Goal: Task Accomplishment & Management: Use online tool/utility

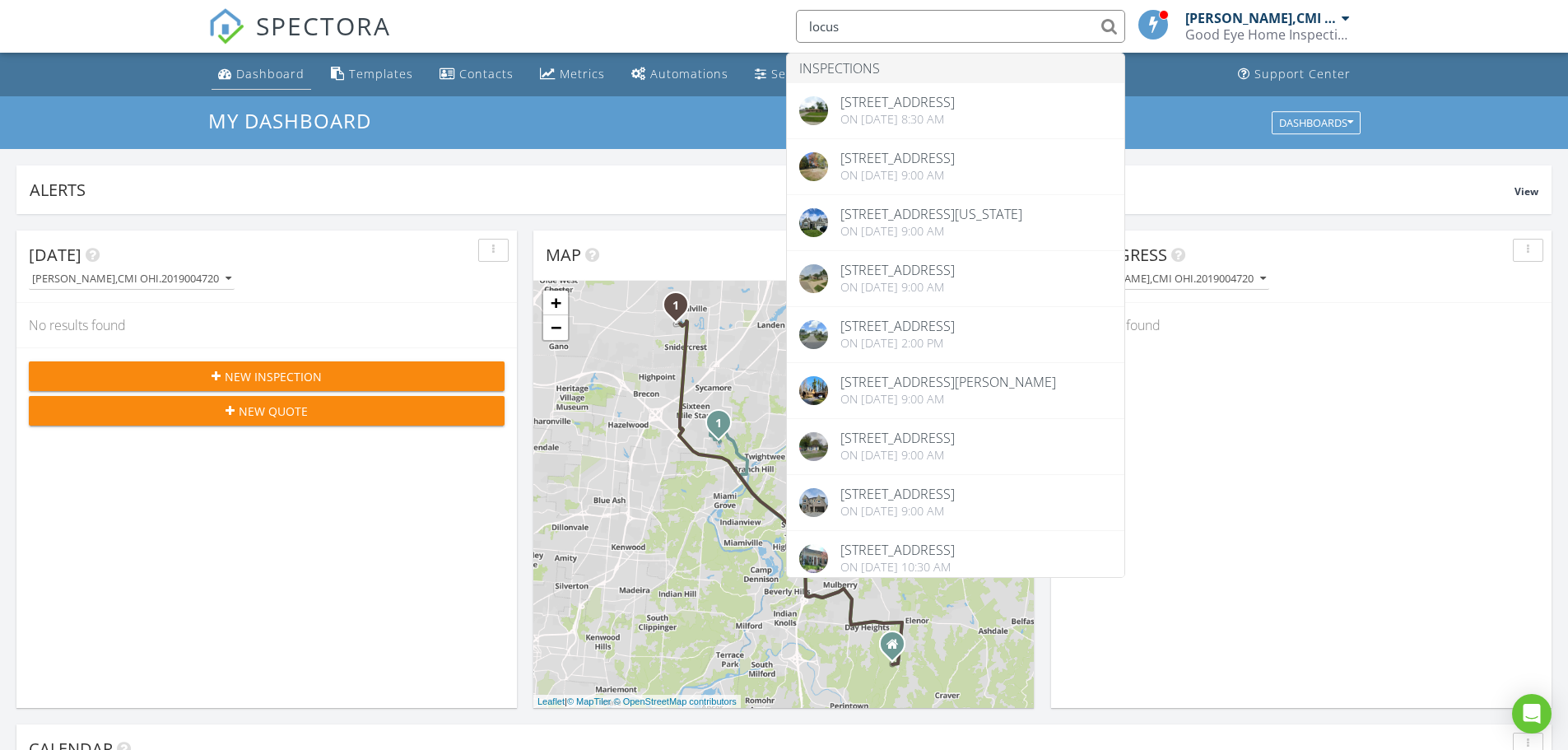
click at [274, 77] on div "Dashboard" at bounding box center [270, 73] width 68 height 16
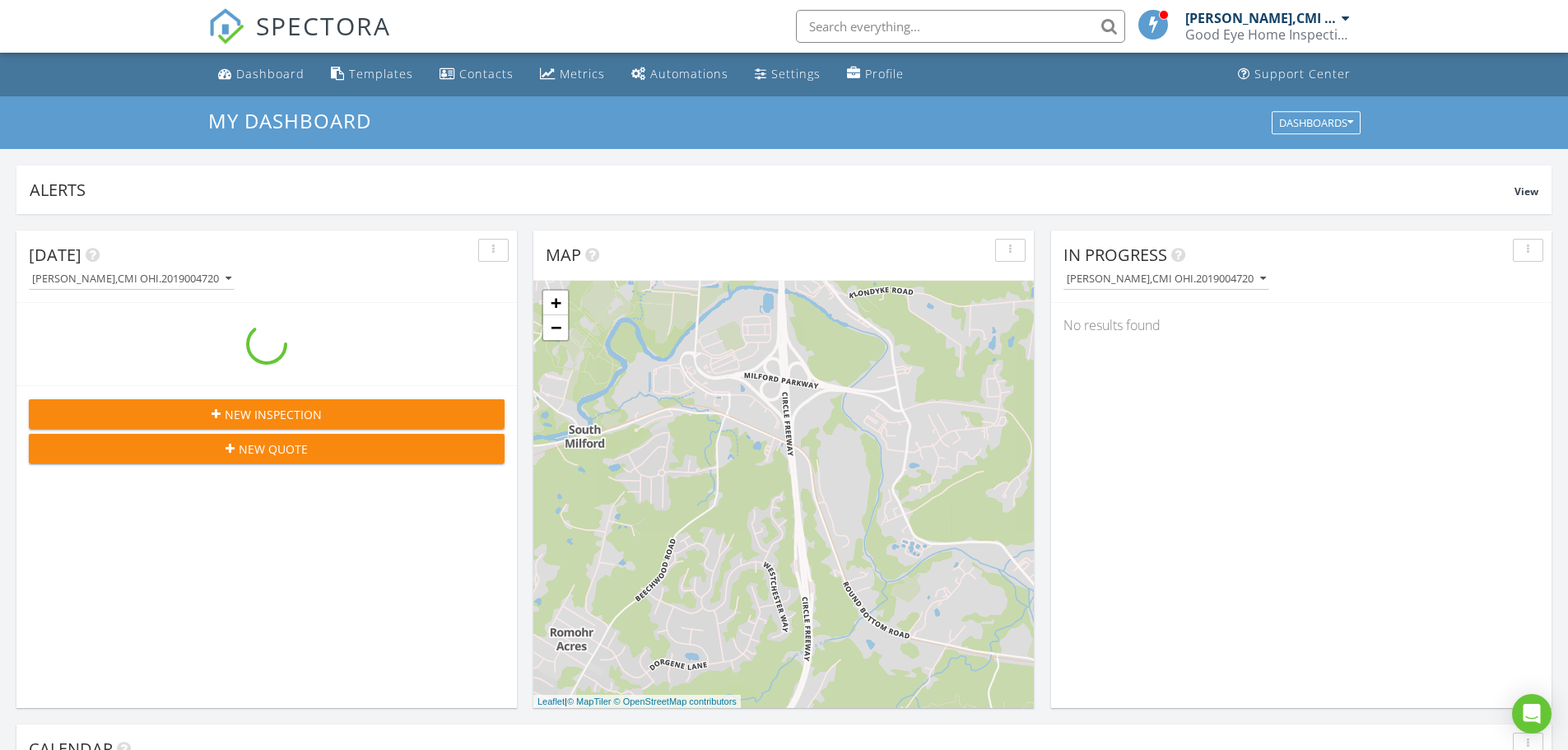
scroll to position [1524, 1593]
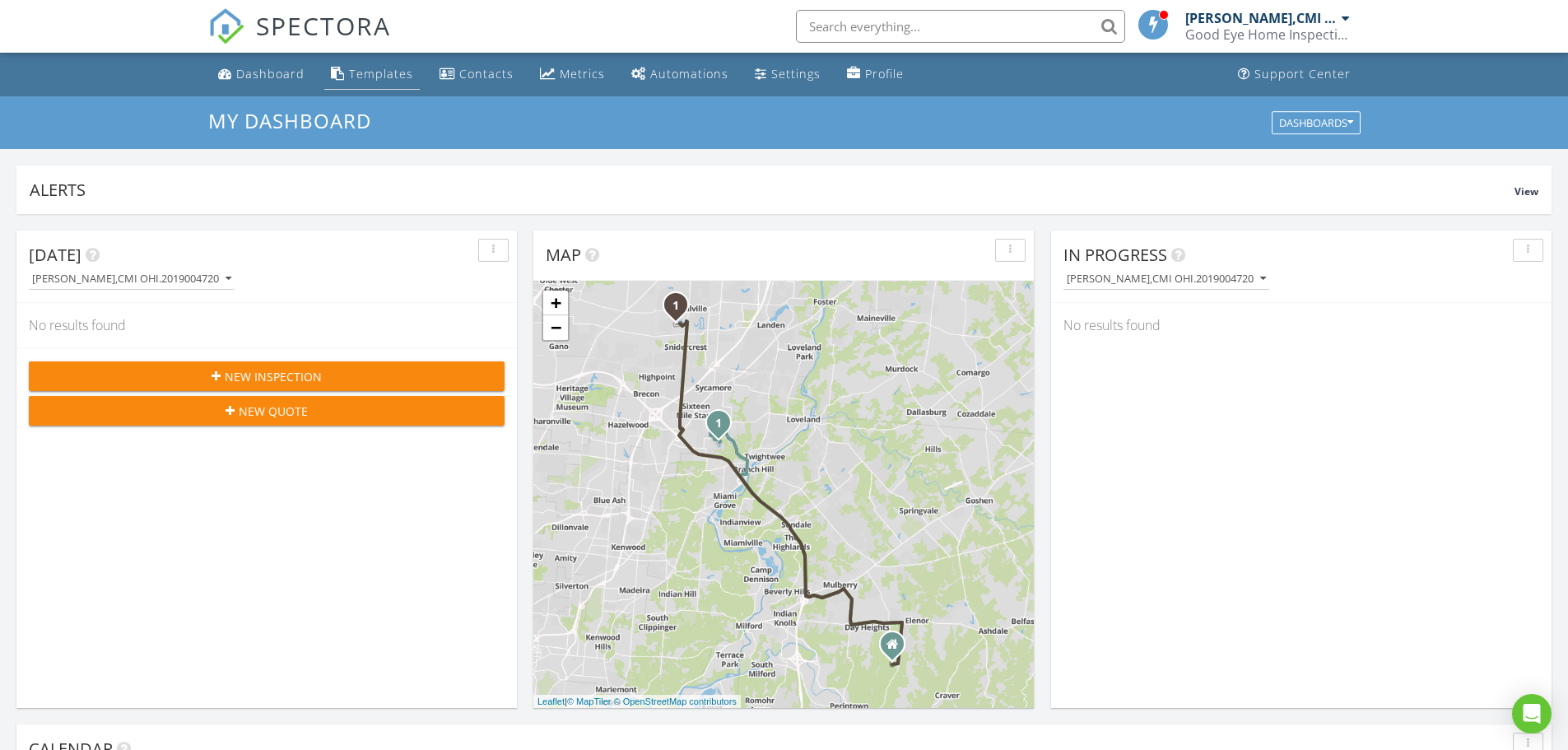
click at [390, 78] on div "Templates" at bounding box center [381, 73] width 65 height 16
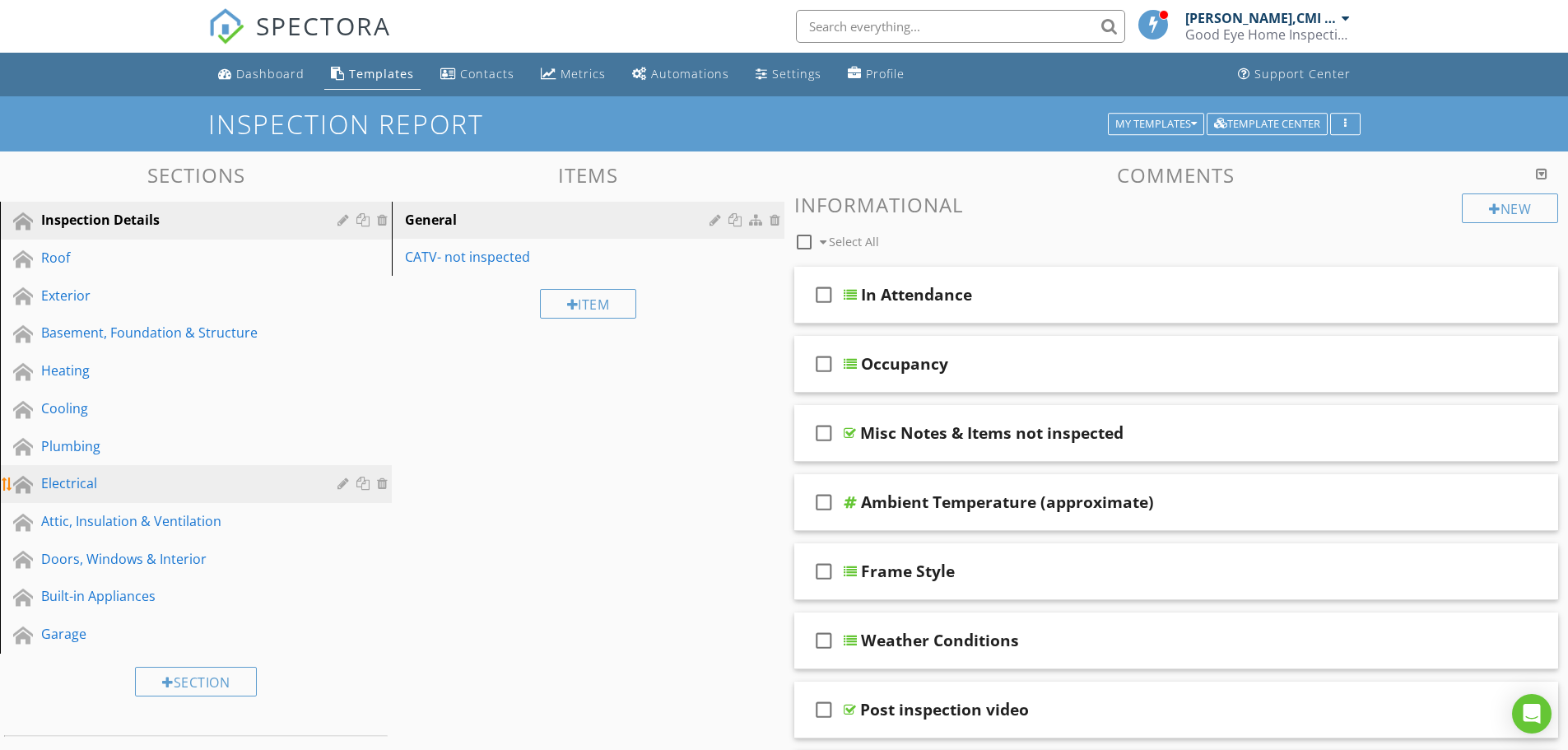
click at [89, 481] on div "Electrical" at bounding box center [177, 483] width 272 height 20
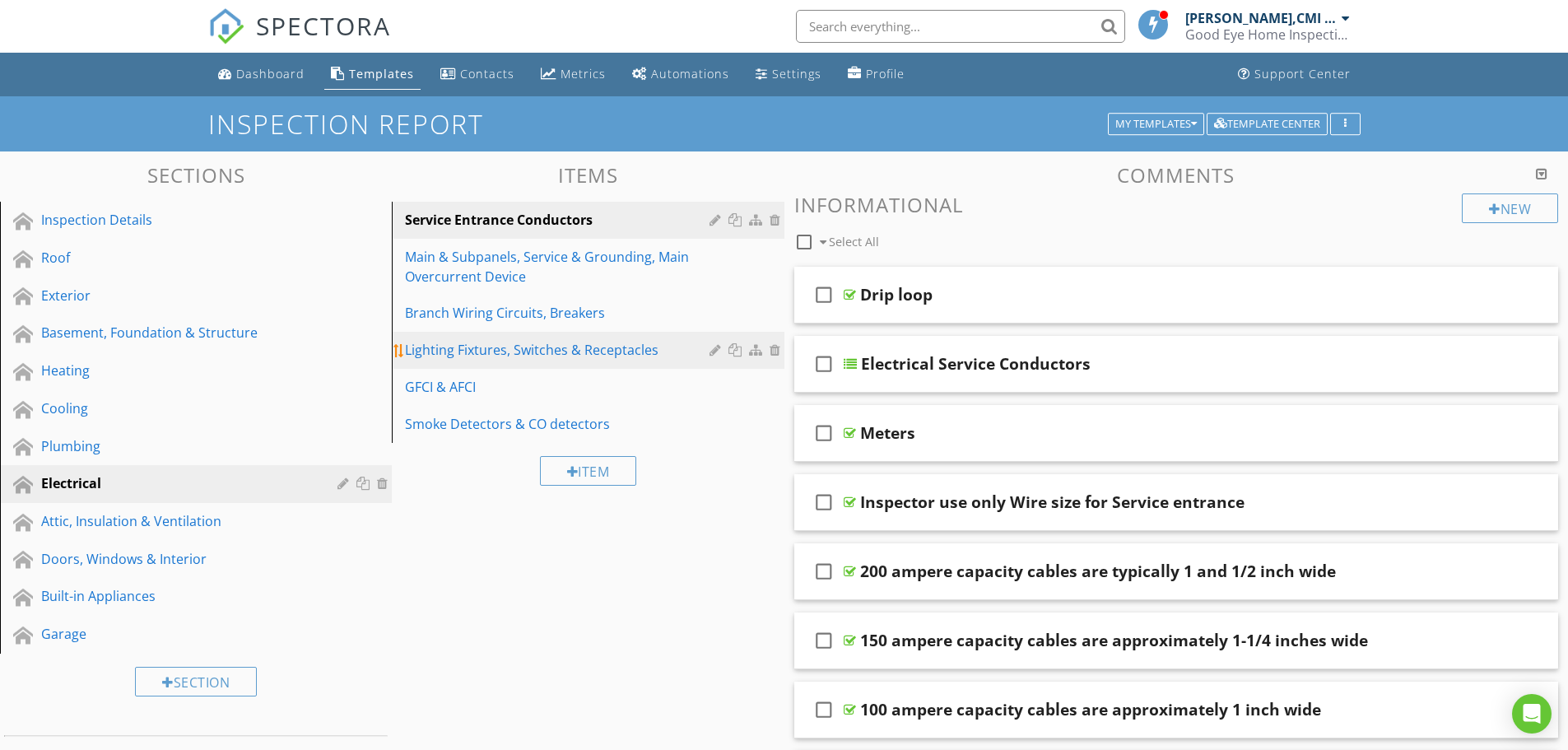
click at [492, 354] on div "Lighting Fixtures, Switches & Receptacles" at bounding box center [560, 349] width 309 height 20
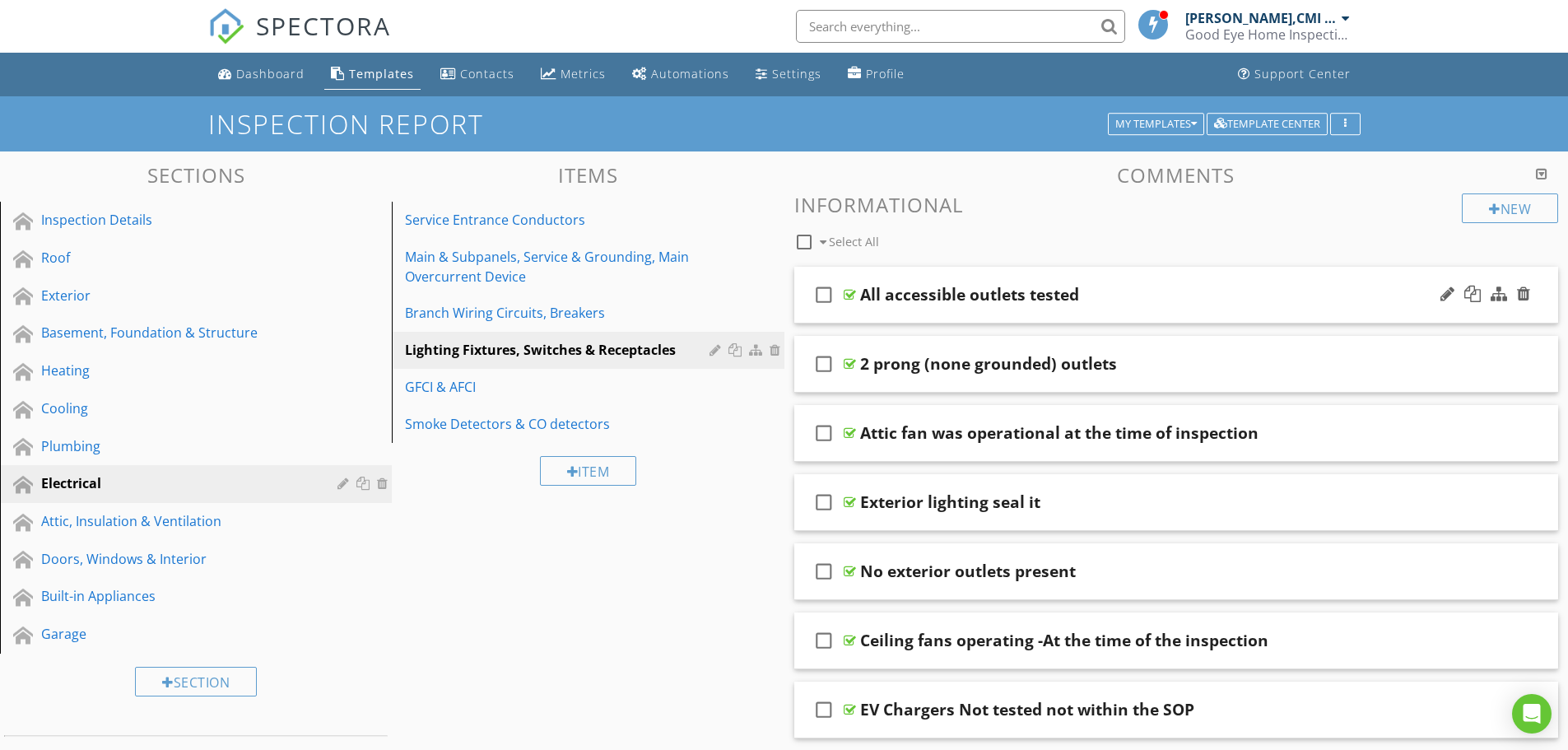
click at [916, 312] on div "check_box_outline_blank All accessible outlets tested" at bounding box center [1177, 295] width 765 height 57
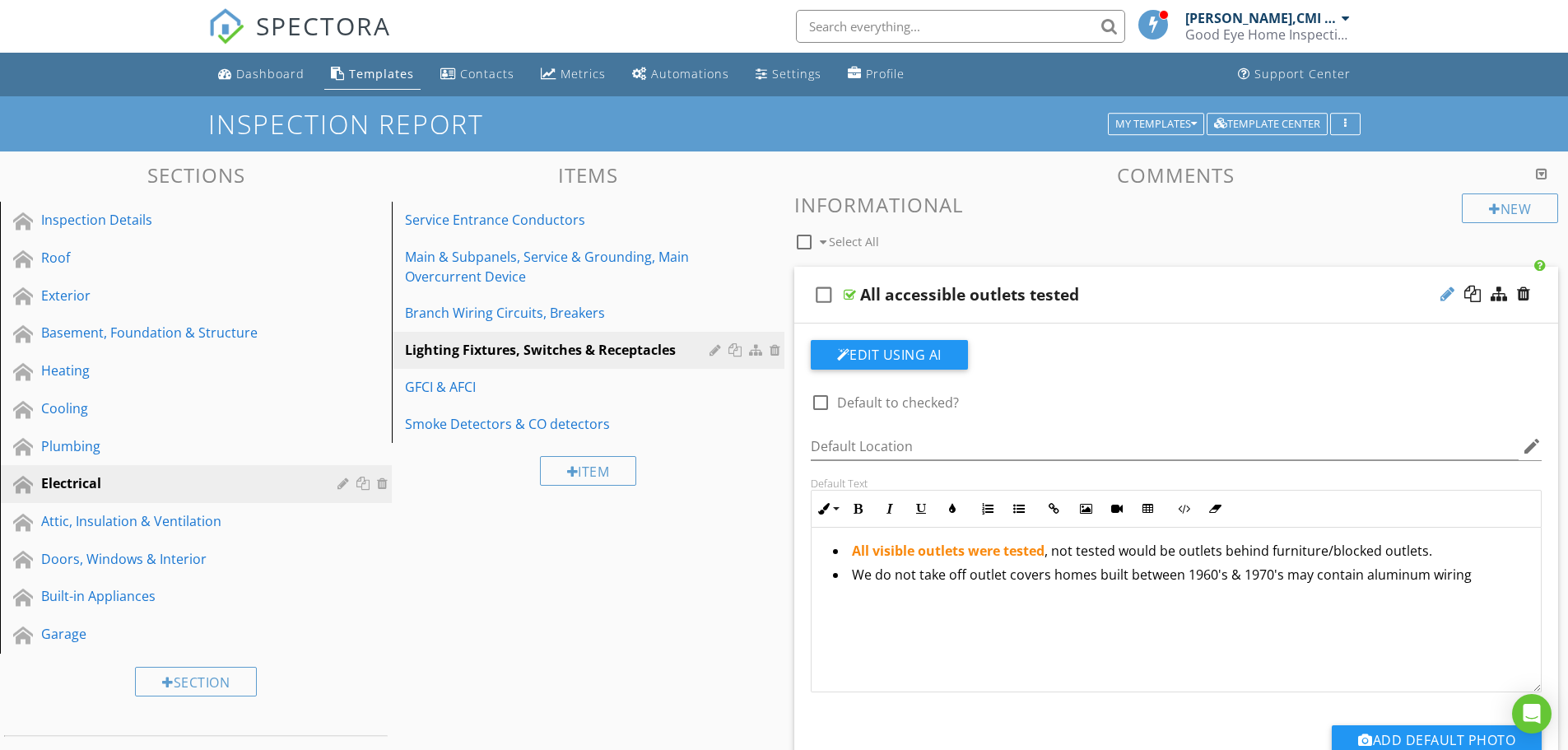
click at [1441, 300] on div at bounding box center [1447, 294] width 14 height 17
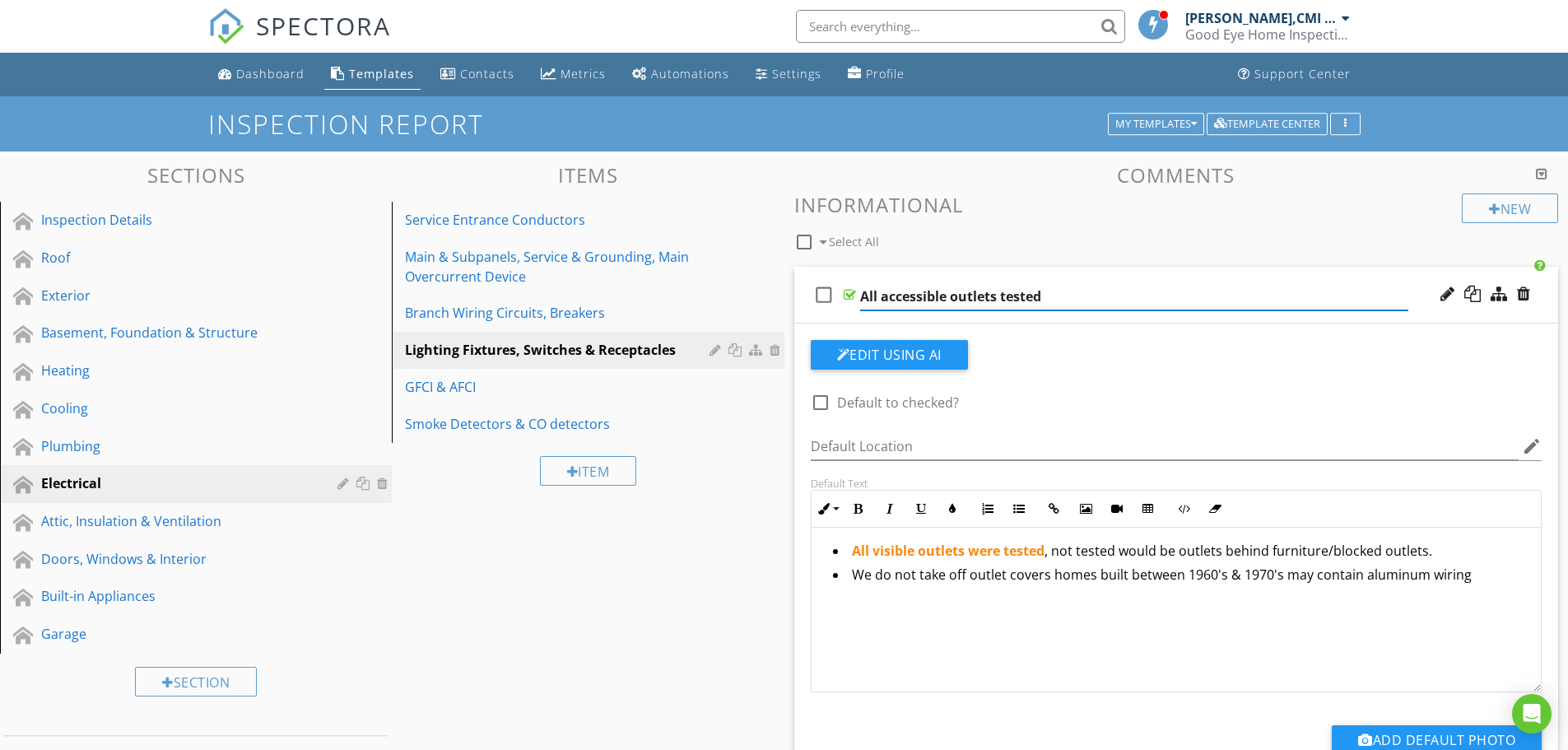
click at [958, 296] on input "All accessible outlets tested" at bounding box center [1135, 296] width 549 height 27
type input "Outlets tested"
click at [1056, 586] on li "We do not take off outlet covers homes built between 1960's & 1970's may contai…" at bounding box center [1180, 577] width 696 height 24
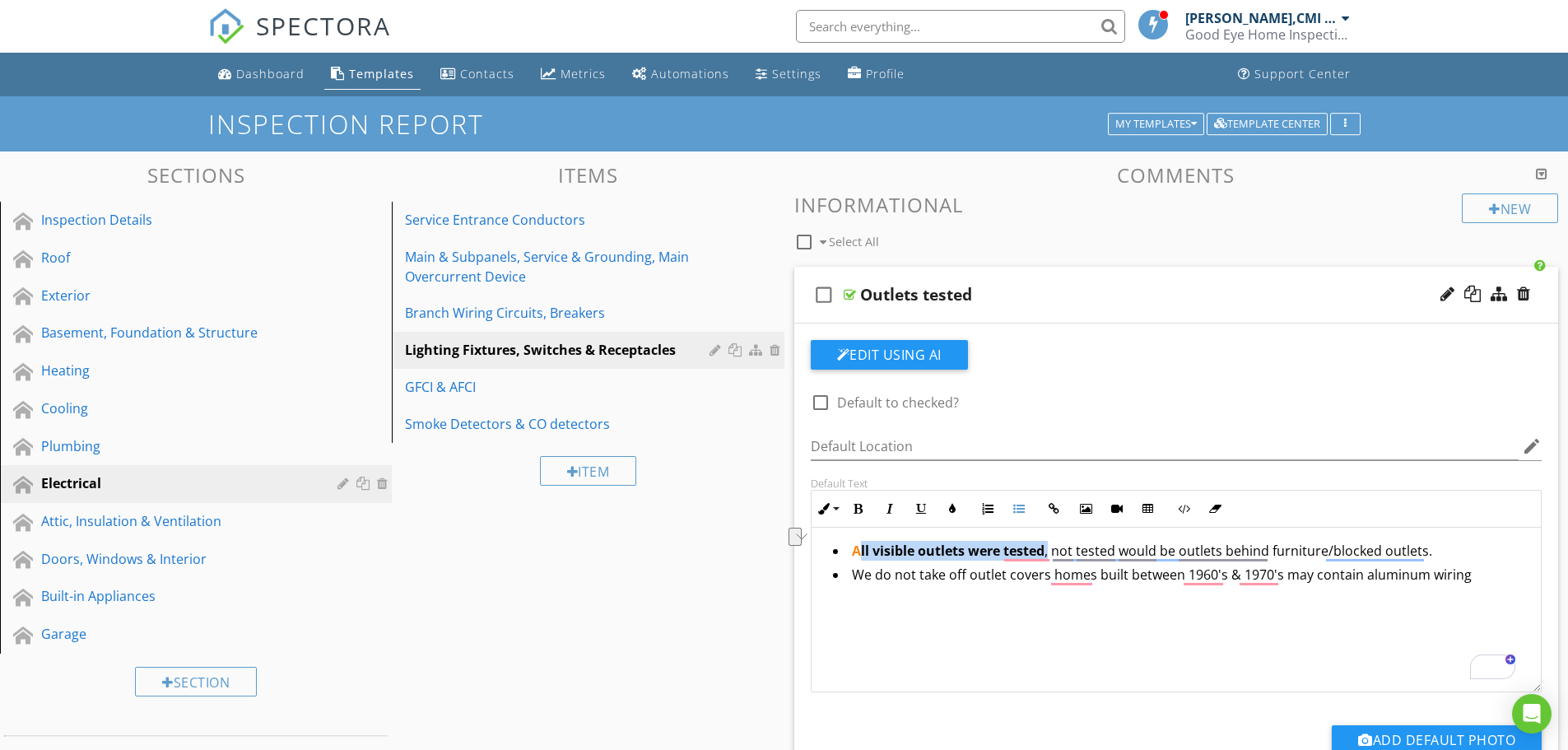
drag, startPoint x: 1050, startPoint y: 553, endPoint x: 858, endPoint y: 549, distance: 192.0
click at [858, 549] on li "All visible outlets were tested , not tested would be outlets behind furniture/…" at bounding box center [1180, 553] width 696 height 24
click at [857, 549] on strong "All visible outlets were tested" at bounding box center [948, 551] width 193 height 18
click at [979, 625] on div "A sampling of outlets are tested, not tested would be outlets behind furniture/…" at bounding box center [1177, 610] width 730 height 165
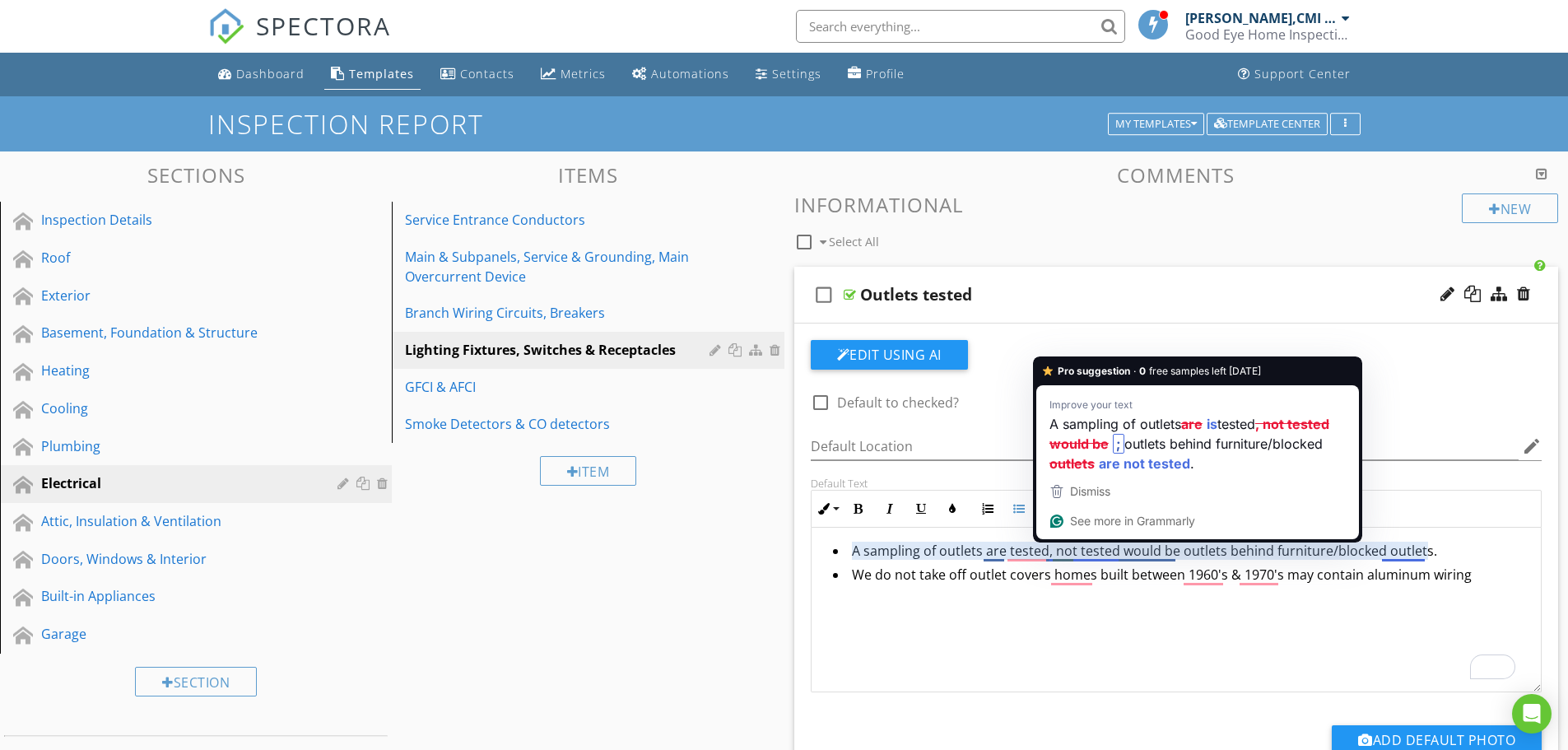
click at [1443, 550] on li "A sampling of outlets are tested, not tested would be outlets behind furniture/…" at bounding box center [1180, 553] width 696 height 24
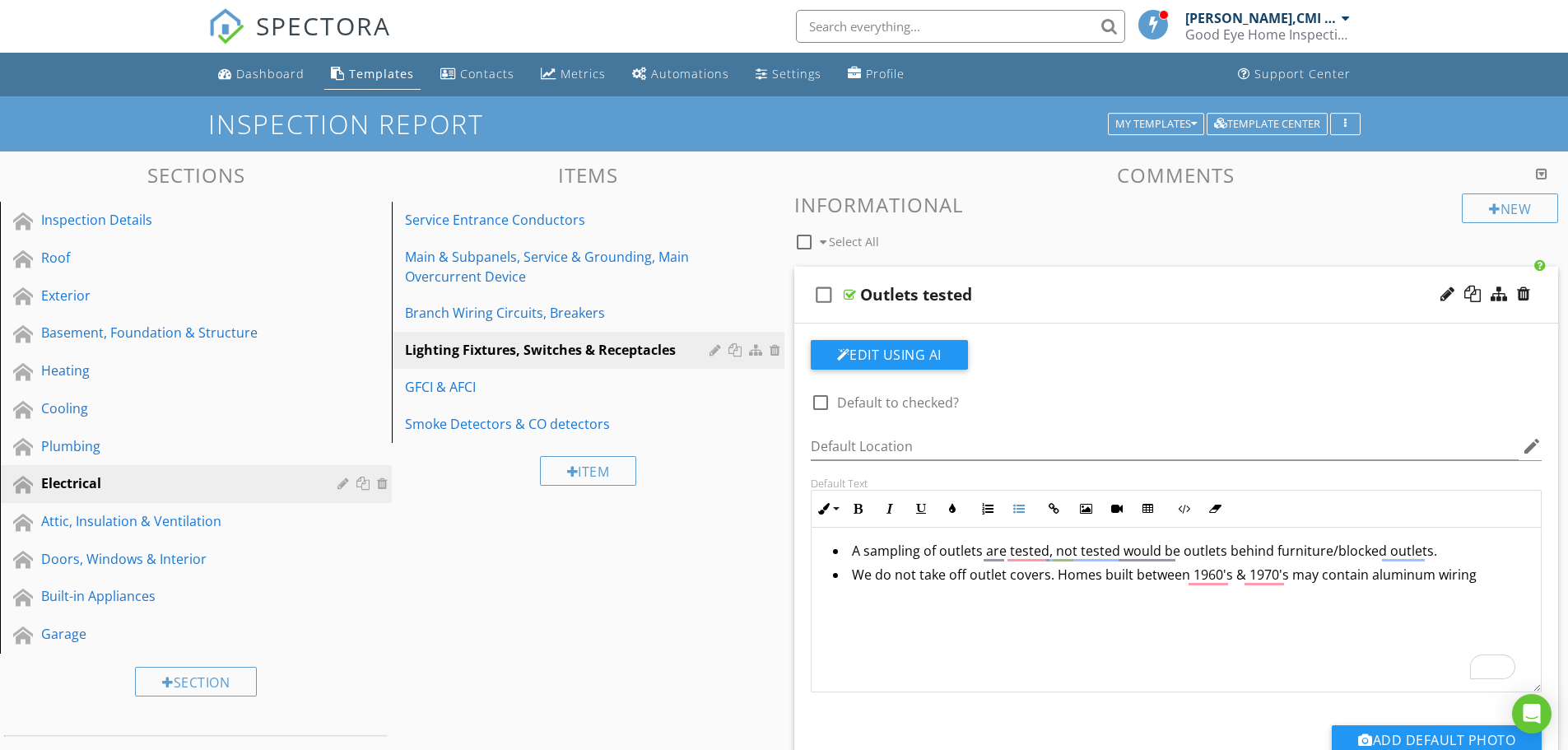
click at [982, 552] on li "A sampling of outlets are tested, not tested would be outlets behind furniture/…" at bounding box center [1180, 553] width 696 height 24
click at [1010, 595] on div "A sampling of outlets per the SOP are tested, not tested would be outlets behin…" at bounding box center [1177, 610] width 730 height 165
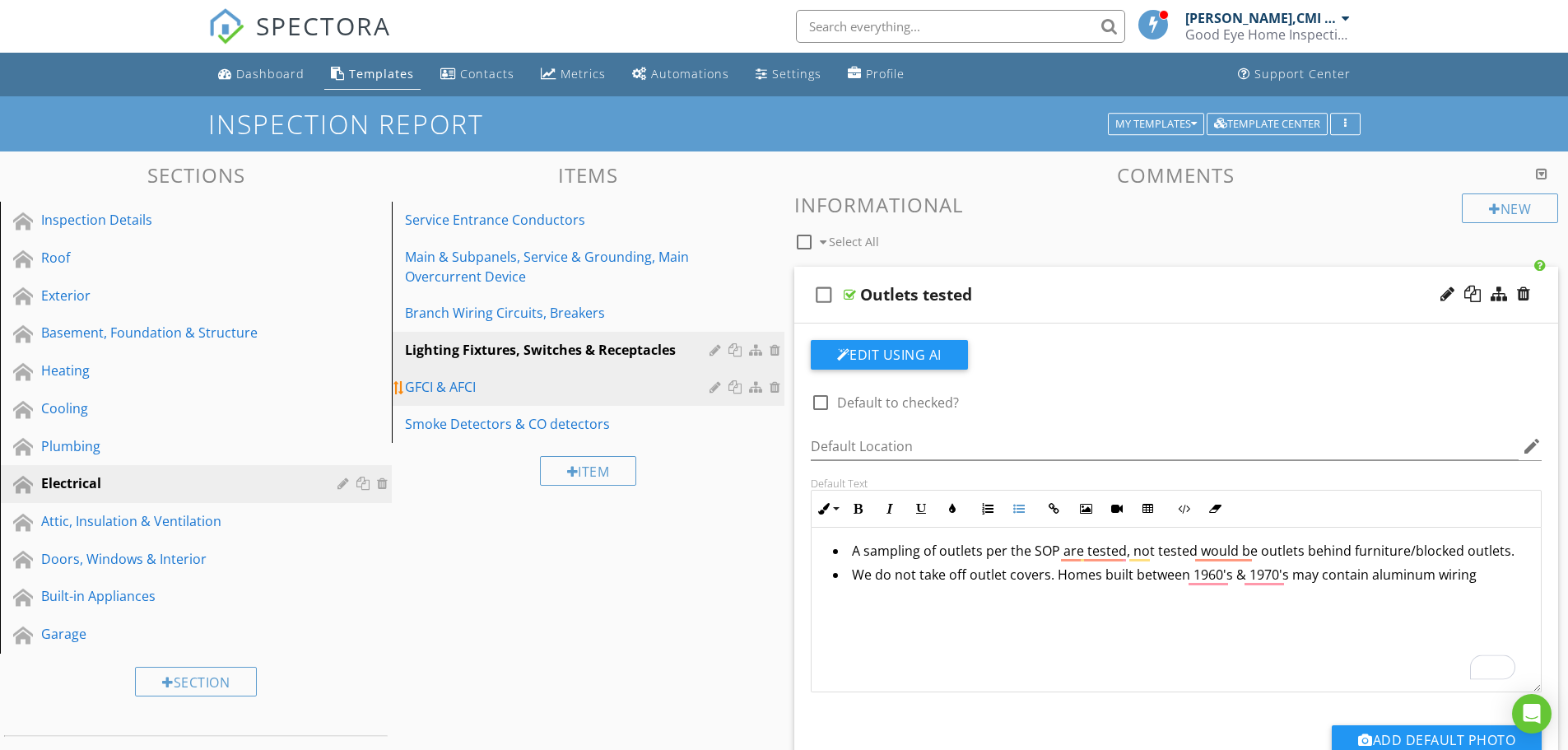
click at [425, 390] on div "GFCI & AFCI" at bounding box center [560, 387] width 309 height 20
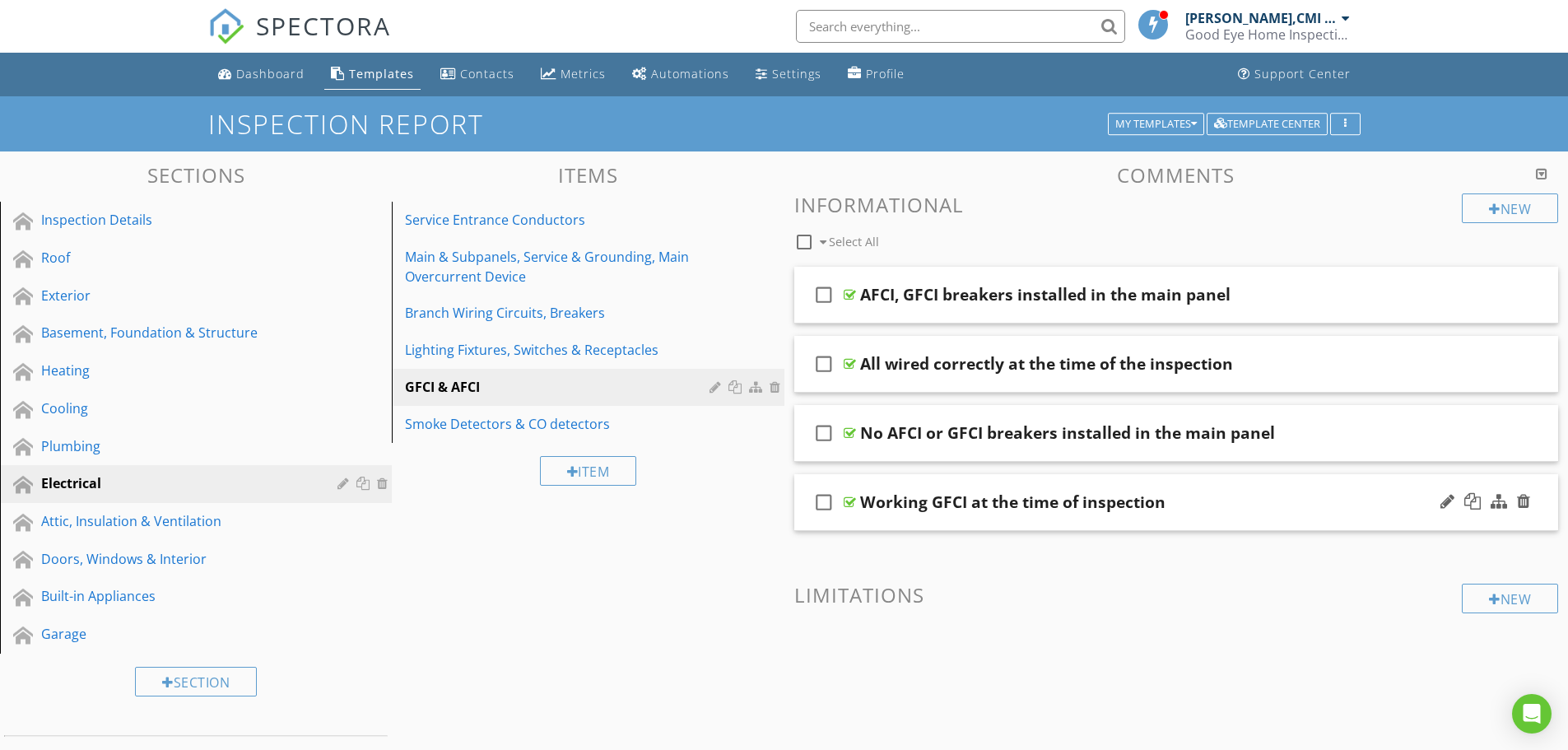
click at [913, 515] on div "check_box_outline_blank Working GFCI at the time of inspection" at bounding box center [1177, 502] width 765 height 57
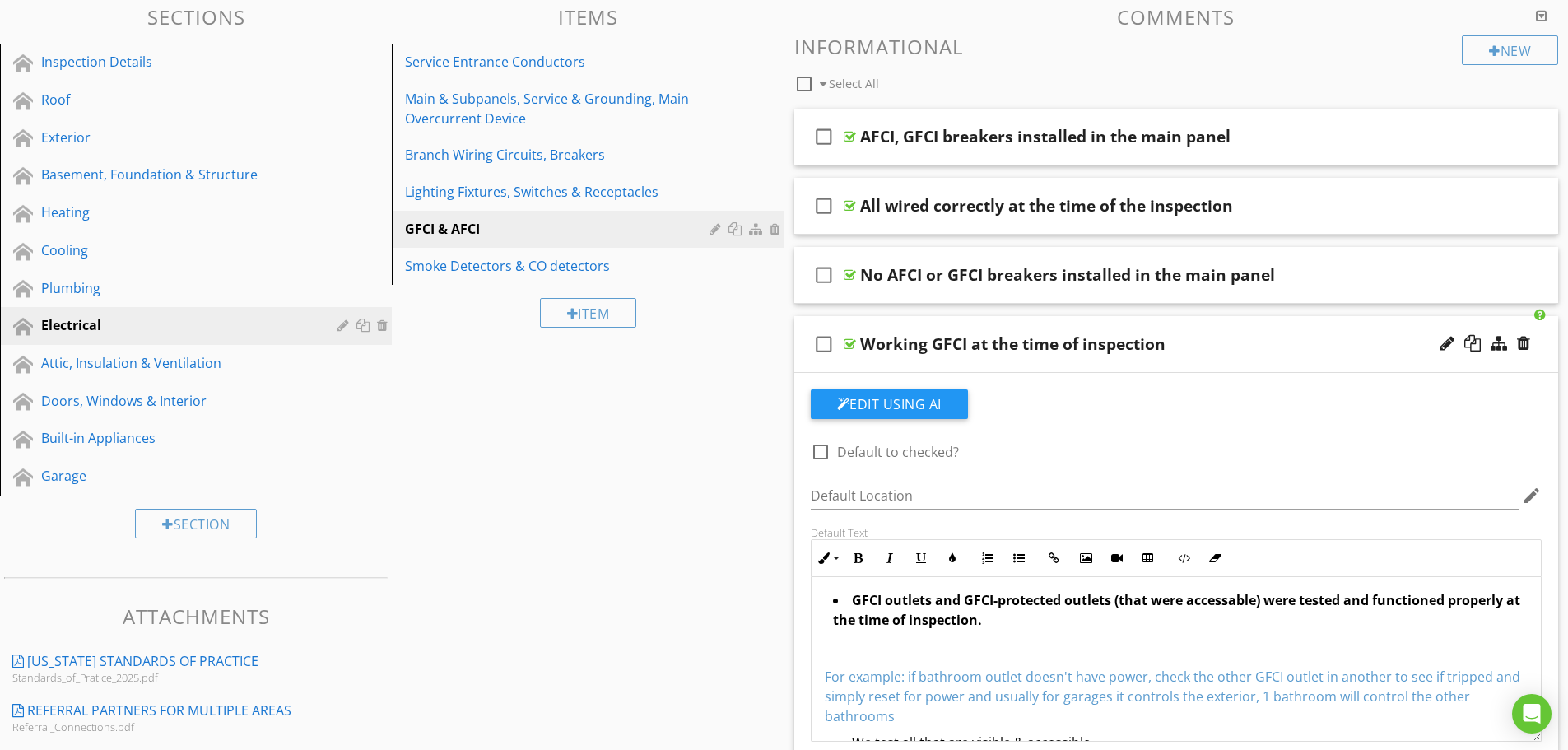
scroll to position [165, 0]
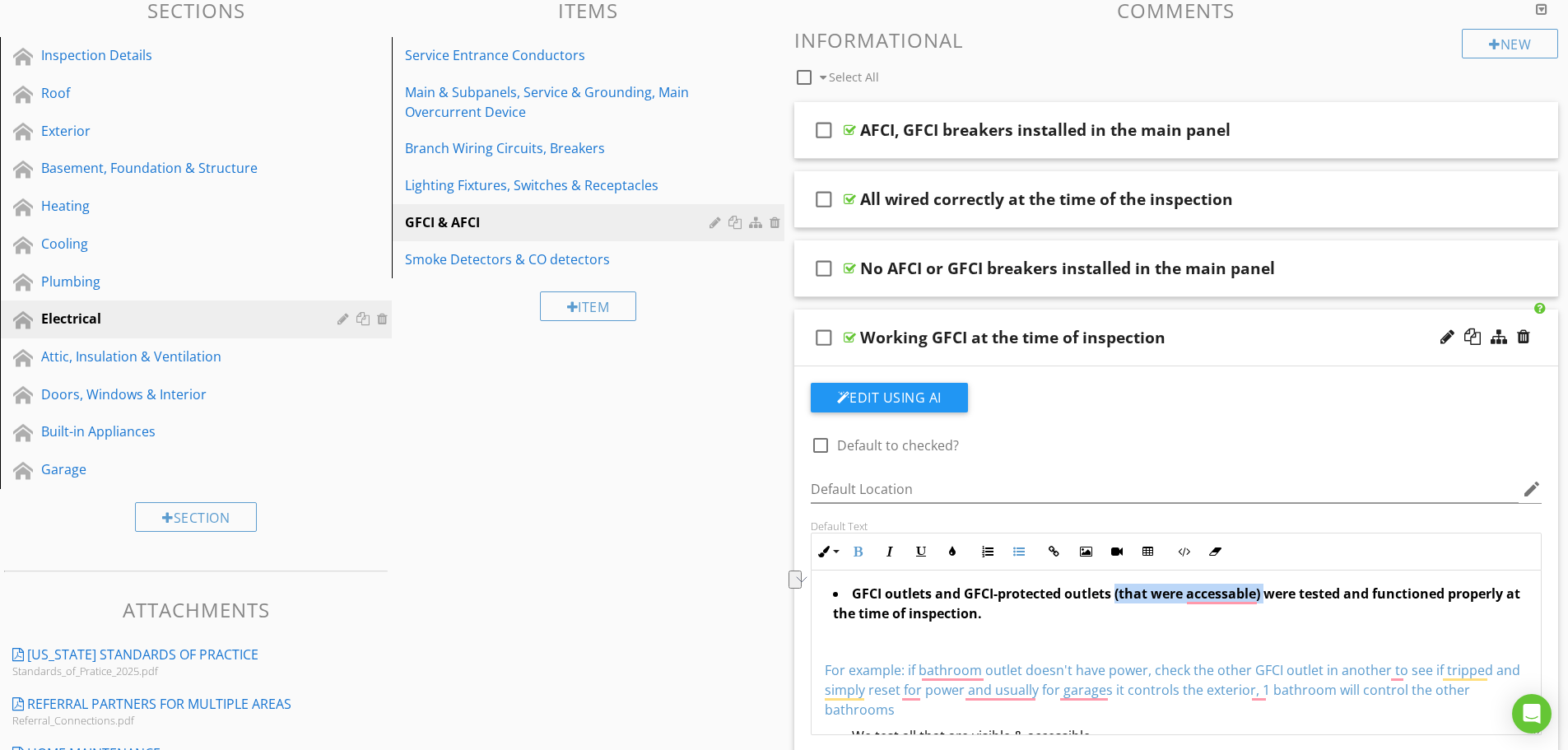
drag, startPoint x: 1265, startPoint y: 596, endPoint x: 1115, endPoint y: 590, distance: 150.1
click at [1115, 590] on strong "GFCI outlets and GFCI-protected outlets (that were accessable) were tested and …" at bounding box center [1177, 603] width 687 height 37
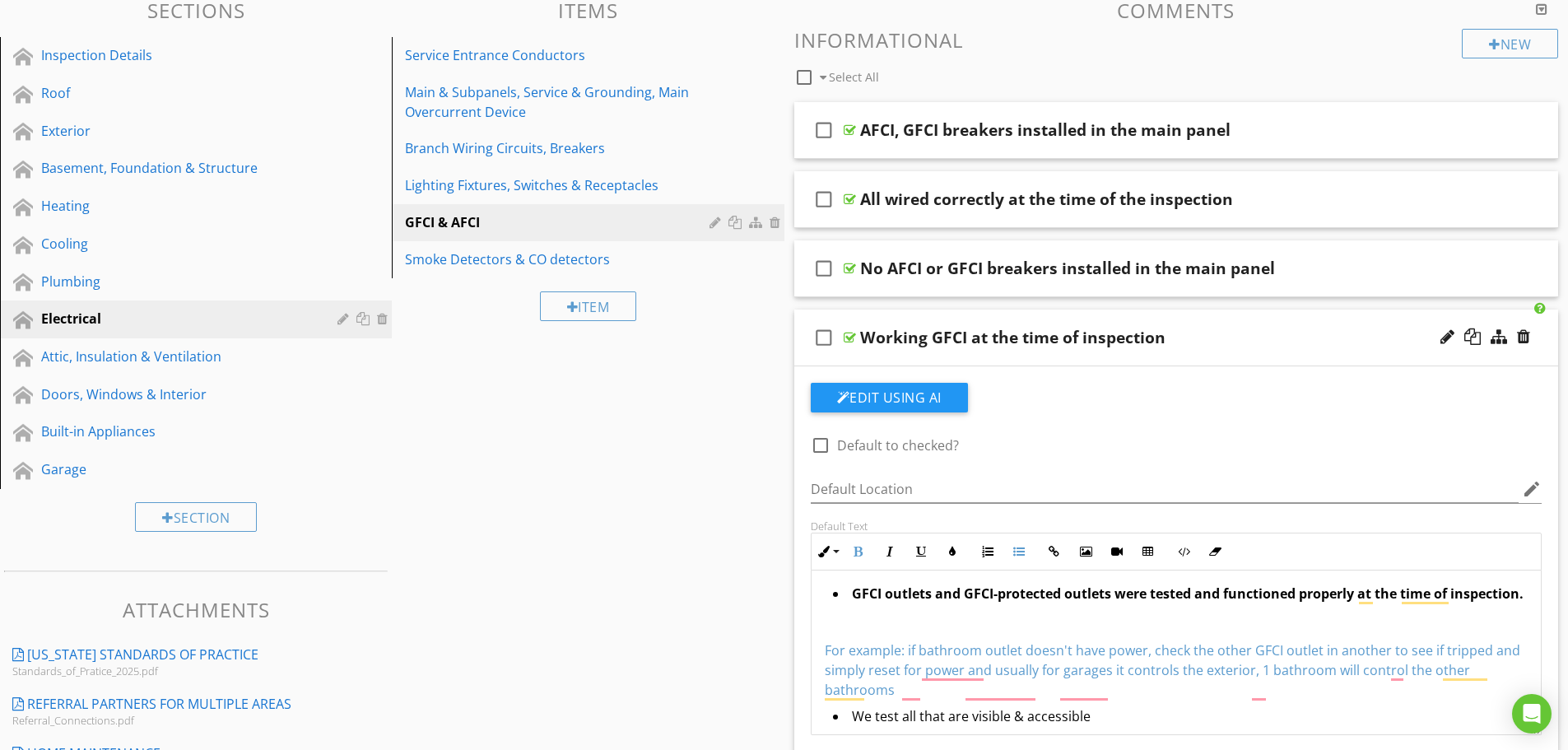
click at [846, 598] on li "GFCI outlets and GFCI-protected outlets were tested and functioned properly at …" at bounding box center [1180, 596] width 696 height 24
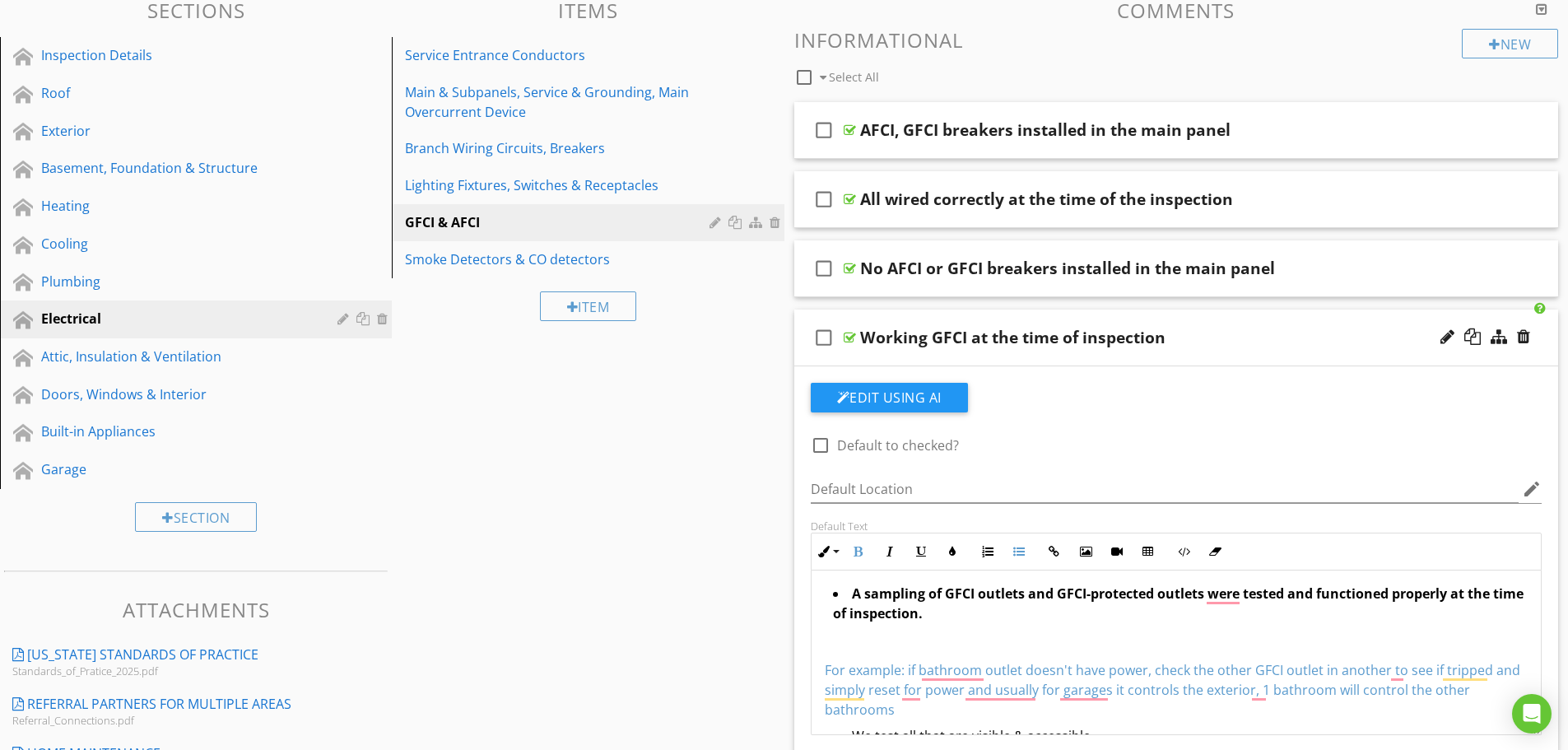
click at [959, 605] on li "A sampling of GFCI outlets and GFCI-protected outlets were tested and functione…" at bounding box center [1180, 605] width 696 height 44
click at [1039, 625] on li "A sampling of GFCI outlets and GFCI-protected outlets were tested and functione…" at bounding box center [1180, 605] width 696 height 44
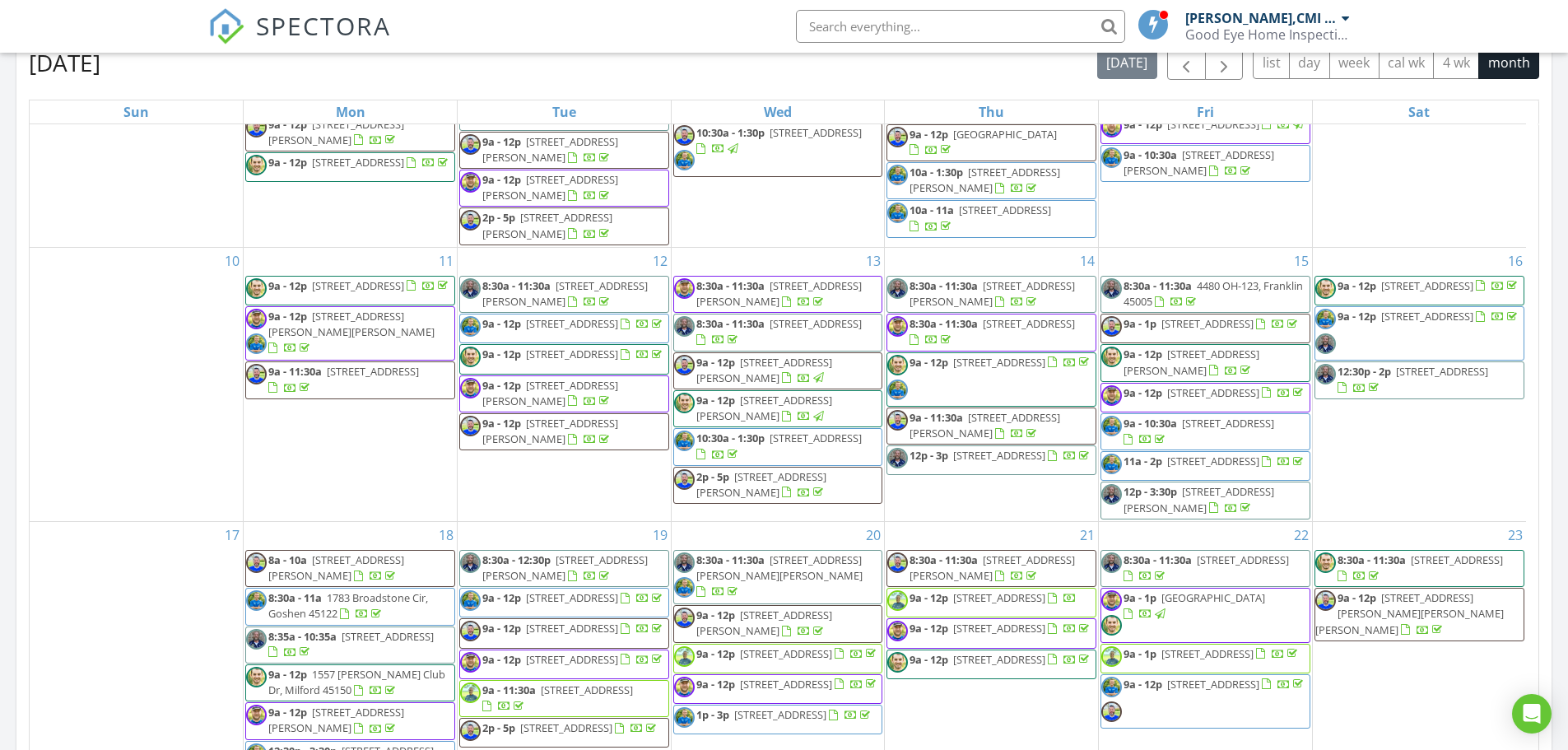
scroll to position [791, 0]
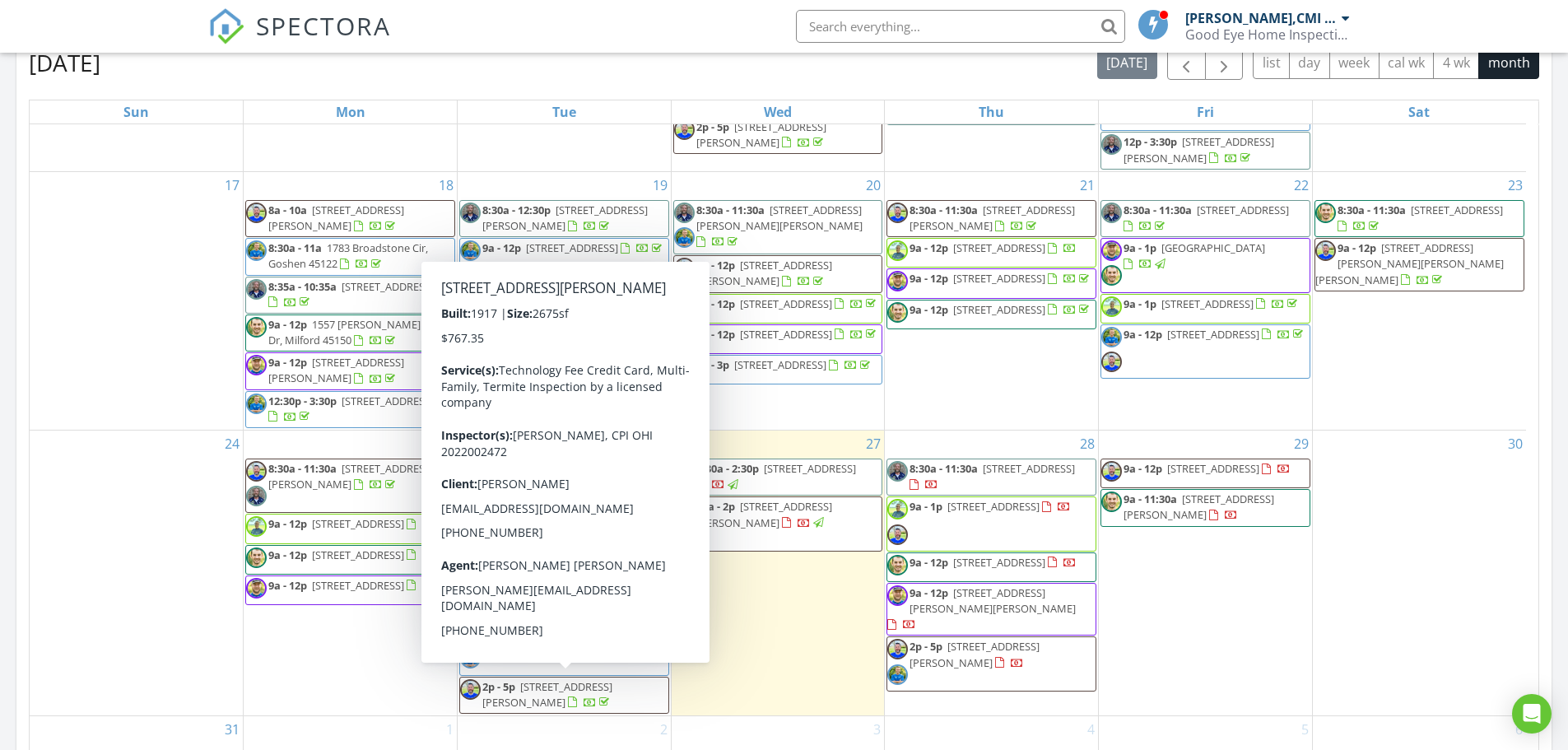
click at [558, 679] on span "[STREET_ADDRESS][PERSON_NAME]" at bounding box center [547, 694] width 130 height 31
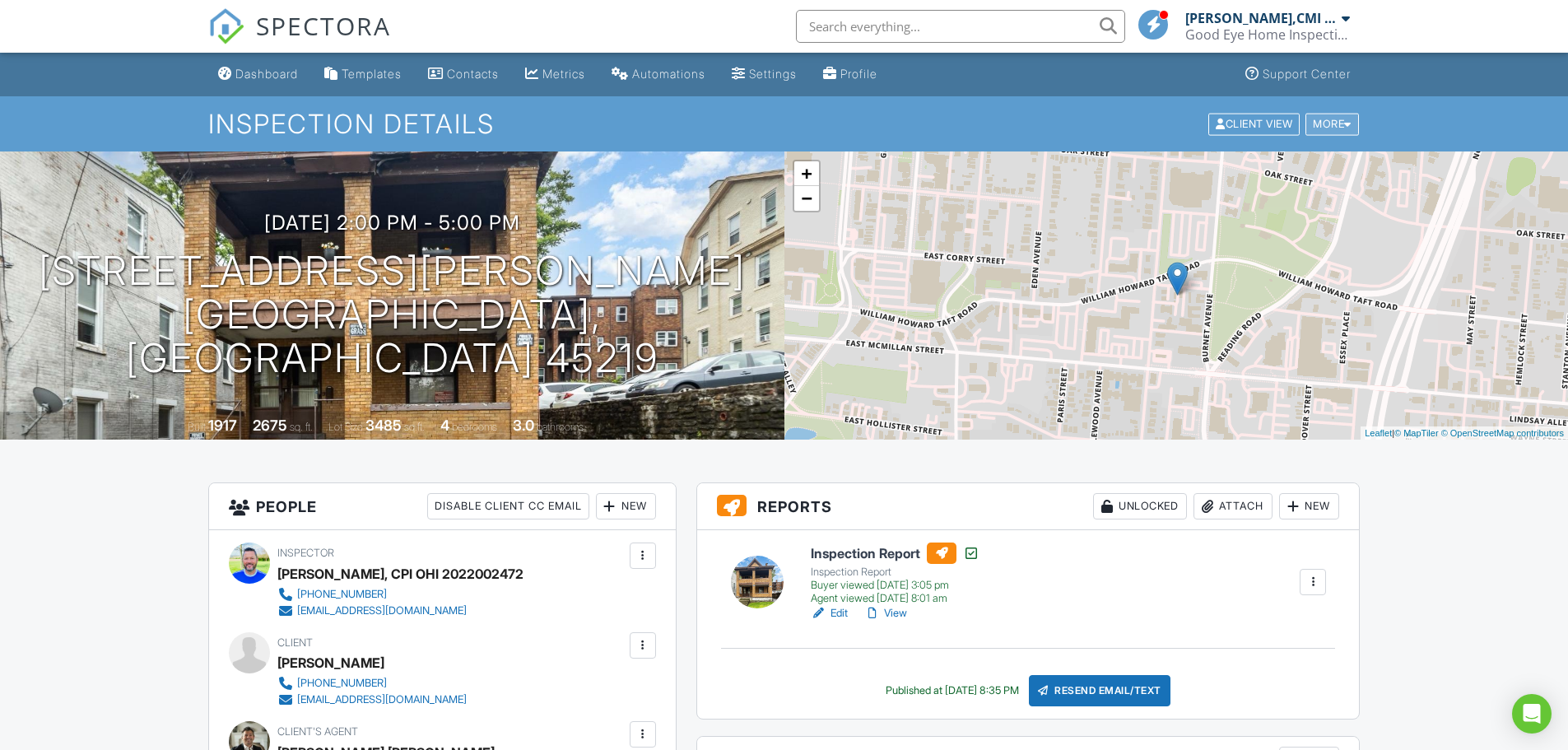
click at [1320, 122] on div "More" at bounding box center [1332, 124] width 53 height 22
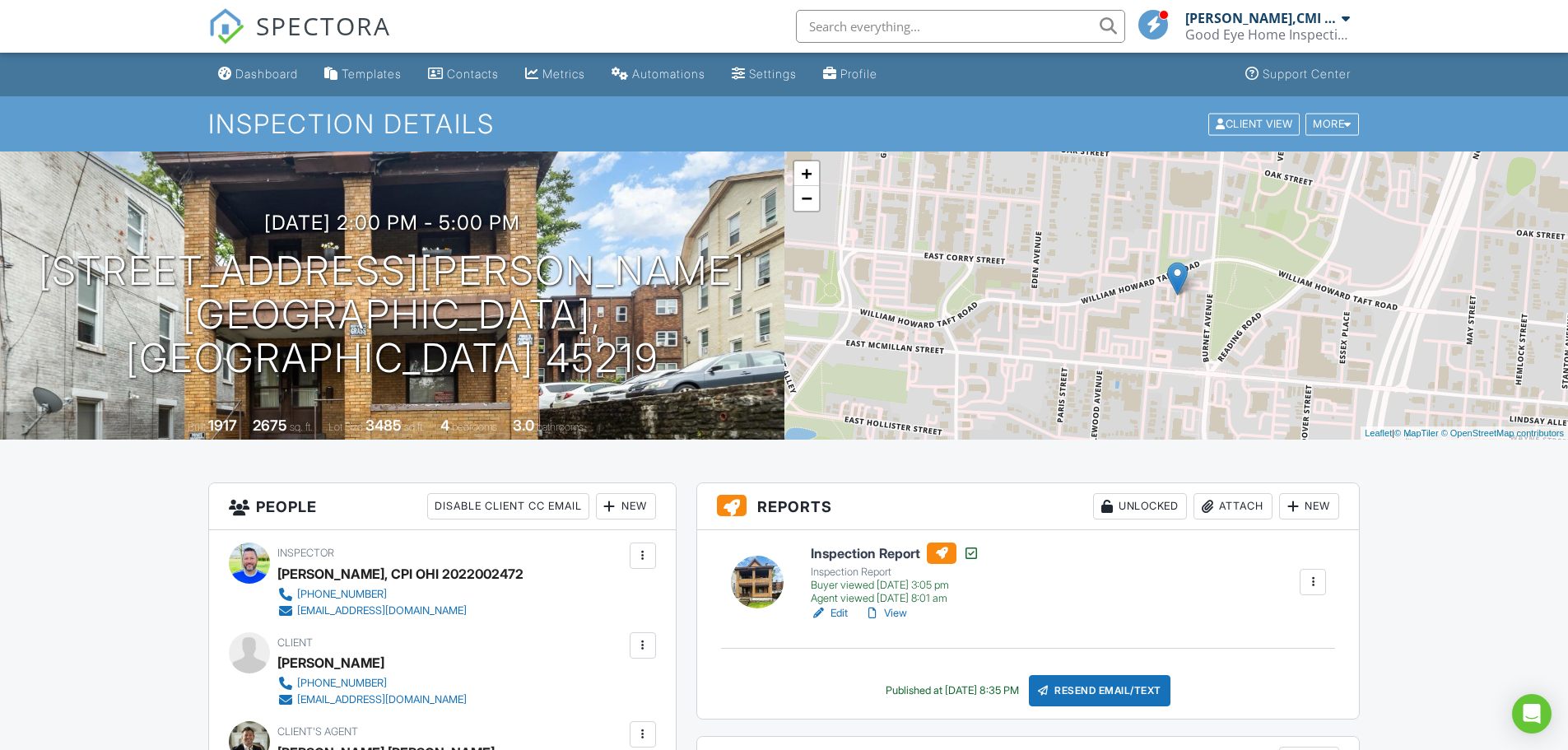
click at [885, 612] on link "View" at bounding box center [886, 613] width 43 height 17
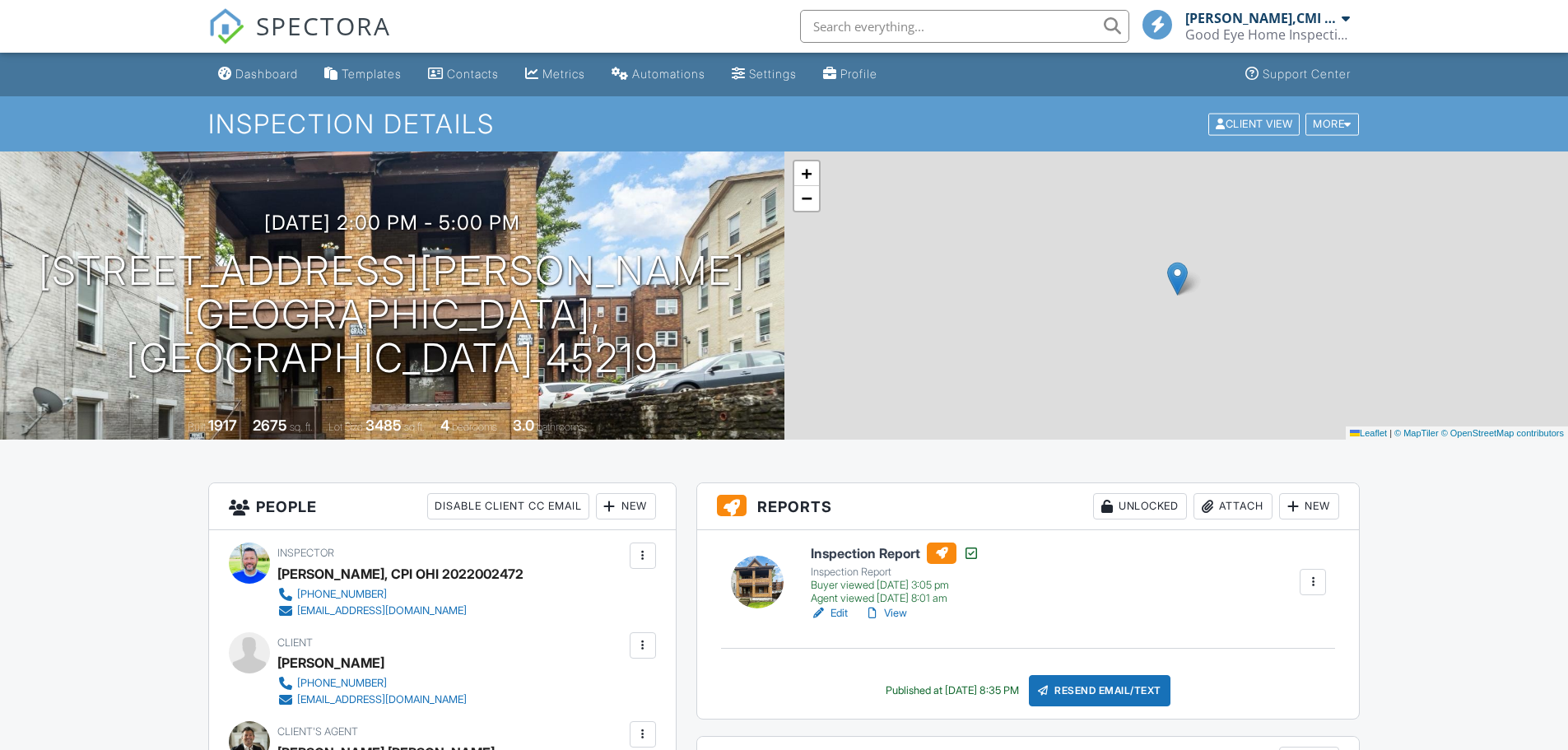
click at [256, 75] on div "Dashboard" at bounding box center [266, 73] width 63 height 14
